Goal: Task Accomplishment & Management: Manage account settings

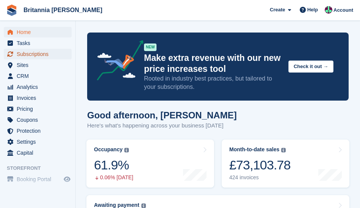
click at [39, 56] on span "Subscriptions" at bounding box center [39, 54] width 45 height 11
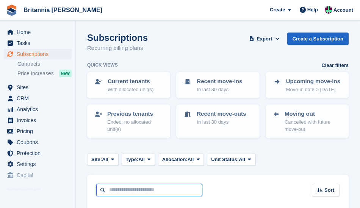
click at [131, 187] on input "text" at bounding box center [149, 190] width 106 height 12
type input "******"
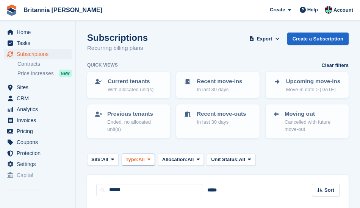
scroll to position [95, 0]
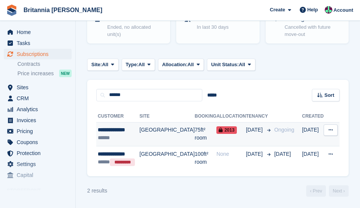
click at [331, 126] on button at bounding box center [330, 130] width 14 height 11
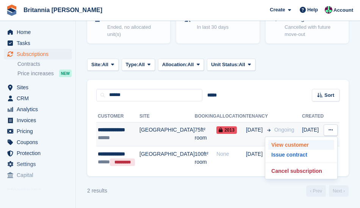
click at [301, 144] on p "View customer" at bounding box center [301, 145] width 66 height 10
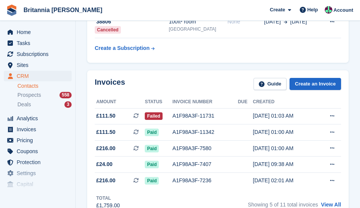
scroll to position [126, 0]
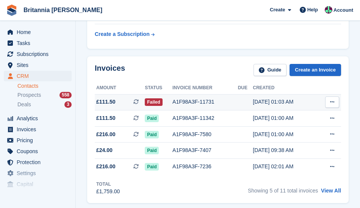
click at [334, 100] on icon at bounding box center [332, 102] width 4 height 5
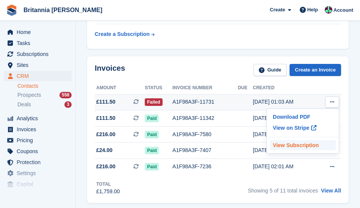
click at [290, 140] on p "View Subscription" at bounding box center [303, 145] width 66 height 10
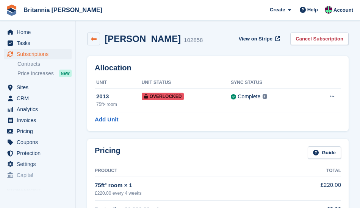
click at [95, 37] on icon at bounding box center [94, 39] width 6 height 6
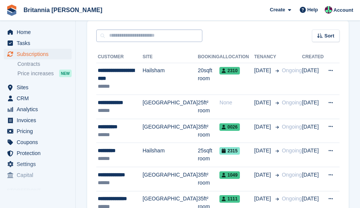
scroll to position [157, 0]
